Goal: Transaction & Acquisition: Purchase product/service

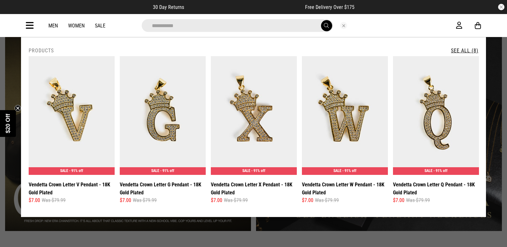
drag, startPoint x: 202, startPoint y: 235, endPoint x: 197, endPoint y: 223, distance: 12.7
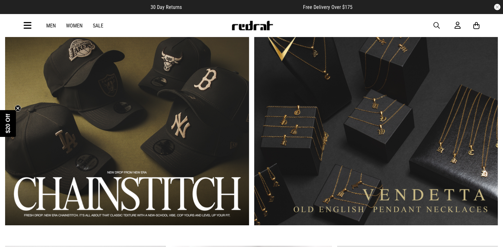
click at [437, 24] on span "button" at bounding box center [436, 26] width 6 height 8
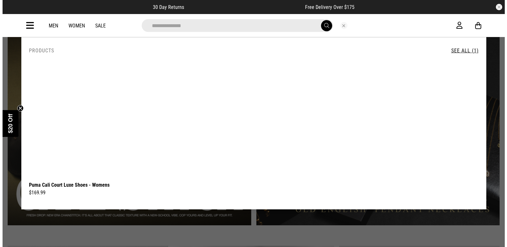
scroll to position [451, 0]
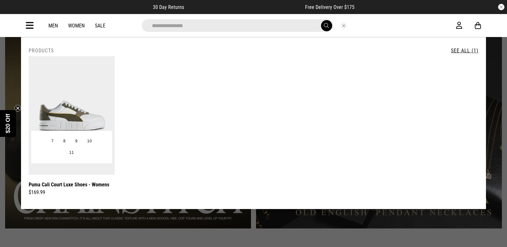
type input "**********"
click at [89, 84] on img at bounding box center [72, 115] width 86 height 119
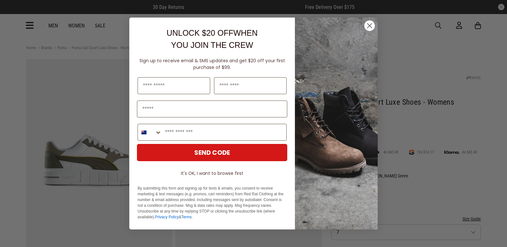
drag, startPoint x: 372, startPoint y: 27, endPoint x: 379, endPoint y: 23, distance: 8.4
click at [372, 27] on circle "Close dialog" at bounding box center [370, 25] width 11 height 11
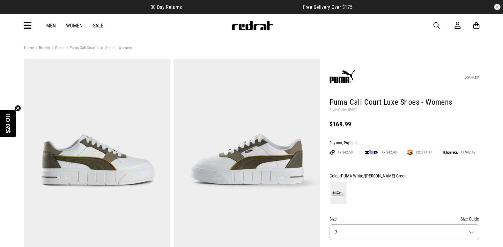
drag, startPoint x: 251, startPoint y: 25, endPoint x: 215, endPoint y: 6, distance: 40.5
click at [251, 25] on img at bounding box center [252, 26] width 42 height 10
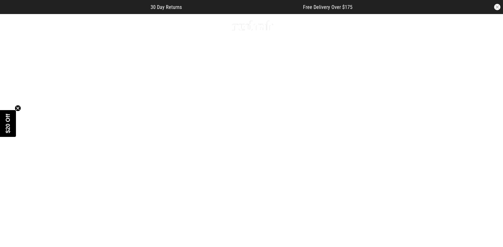
click at [436, 24] on span "button" at bounding box center [436, 26] width 6 height 8
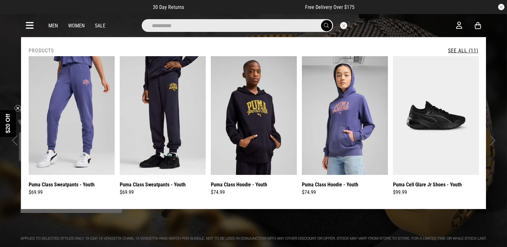
type input "**********"
click at [328, 24] on span "submit" at bounding box center [326, 26] width 5 height 6
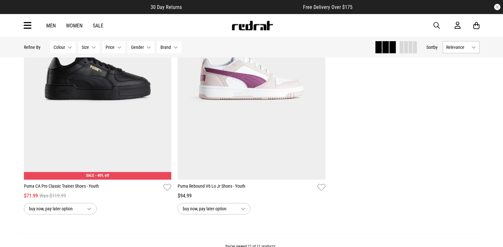
scroll to position [1047, 0]
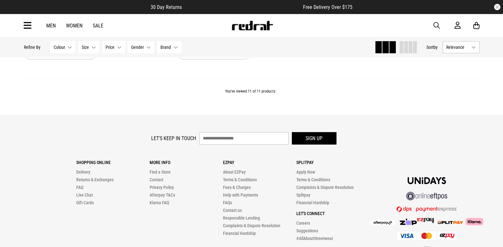
click at [127, 81] on div "You've viewed 11 of 11 products" at bounding box center [251, 96] width 465 height 36
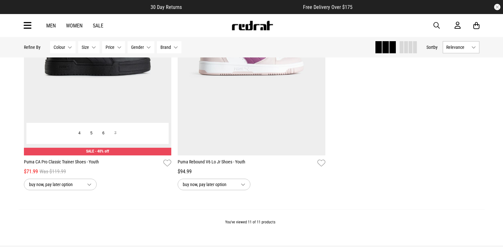
scroll to position [856, 0]
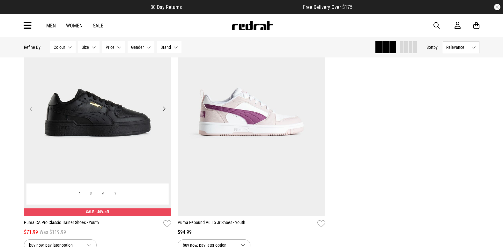
click at [95, 117] on img at bounding box center [98, 112] width 148 height 207
